Goal: Information Seeking & Learning: Learn about a topic

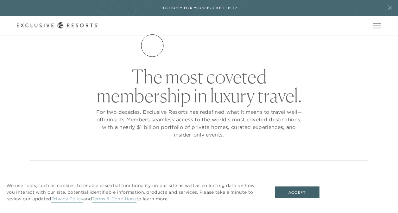
click at [0, 0] on link "The Collection" at bounding box center [0, 0] width 0 height 0
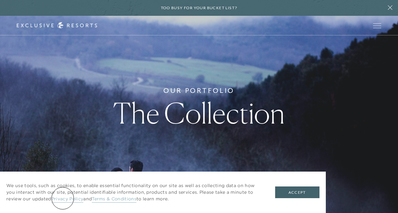
click at [63, 199] on link "Privacy Policy" at bounding box center [67, 199] width 32 height 7
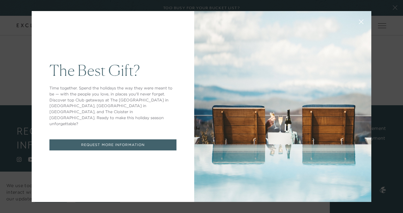
click at [388, 59] on div "The Best Gift? Time together. Spend the holidays the way they were meant to be …" at bounding box center [201, 106] width 403 height 213
click at [8, 89] on div "The Best Gift? Time together. Spend the holidays the way they were meant to be …" at bounding box center [201, 106] width 403 height 213
click at [122, 31] on div "The Best Gift? Time together. Spend the holidays the way they were meant to be …" at bounding box center [113, 106] width 162 height 191
click at [359, 20] on icon at bounding box center [361, 22] width 4 height 4
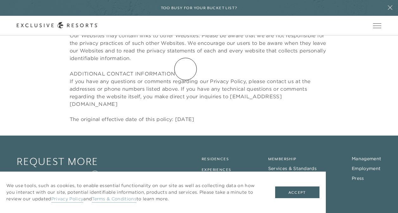
click at [0, 0] on link "How it works" at bounding box center [0, 0] width 0 height 0
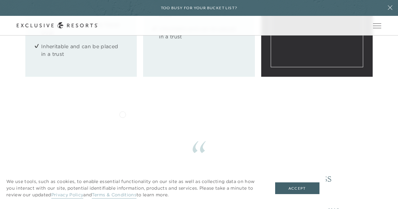
scroll to position [906, 3]
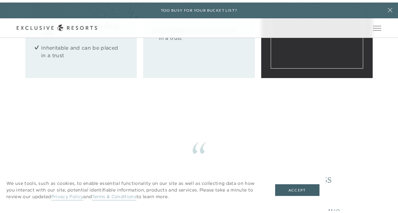
scroll to position [2910, 0]
